Goal: Navigation & Orientation: Understand site structure

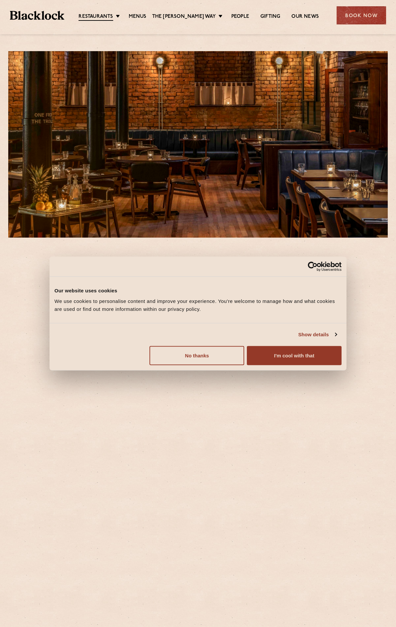
scroll to position [162, 0]
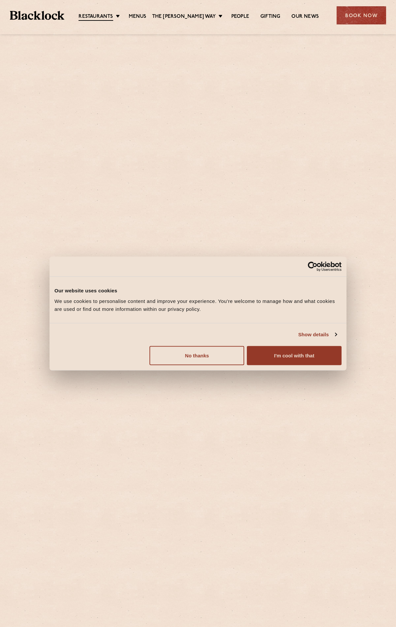
scroll to position [299, 0]
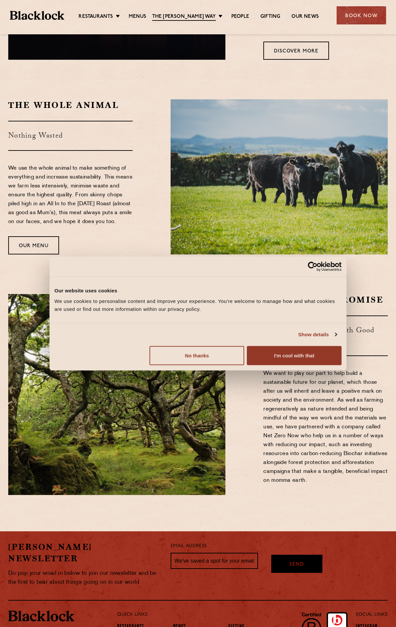
scroll to position [540, 0]
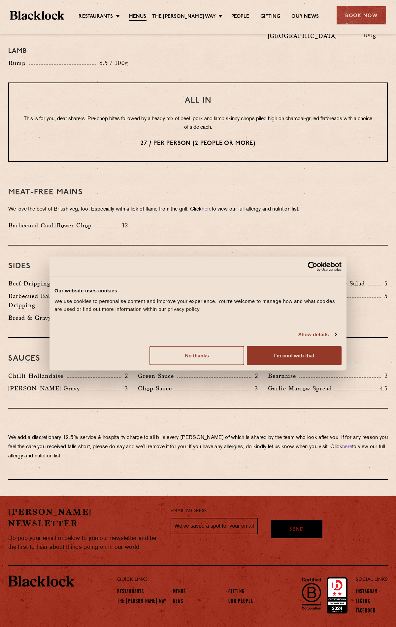
scroll to position [796, 0]
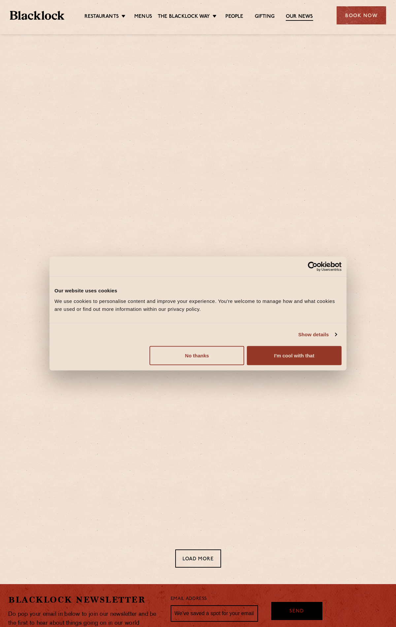
scroll to position [100, 0]
